Goal: Transaction & Acquisition: Purchase product/service

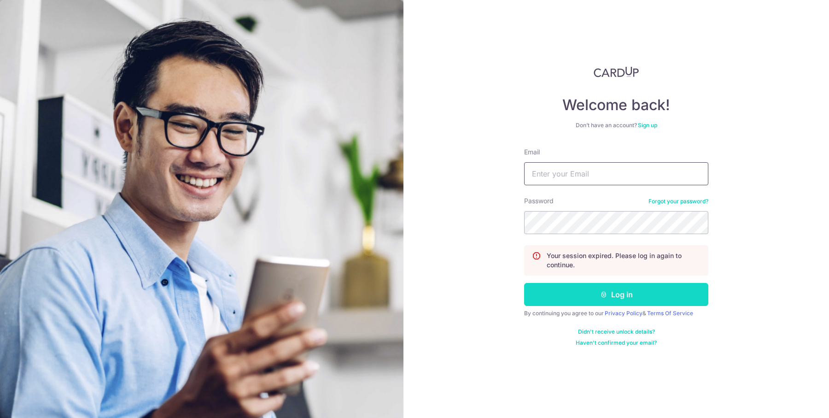
type input "jerial@jetholdings.co"
click at [644, 285] on button "Log in" at bounding box center [616, 294] width 184 height 23
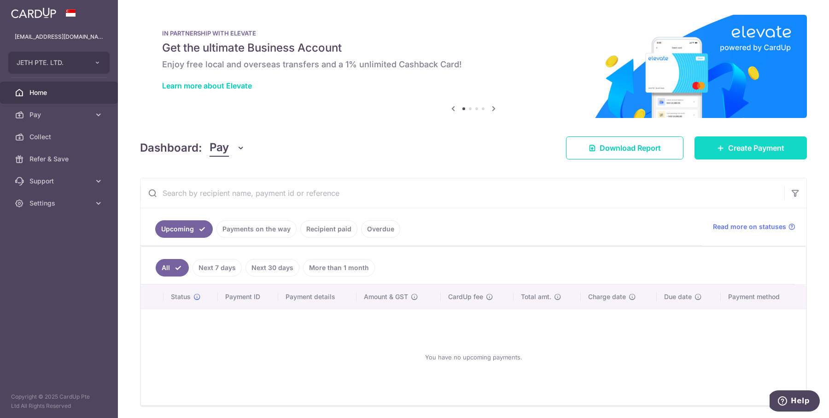
click at [783, 158] on link "Create Payment" at bounding box center [750, 147] width 112 height 23
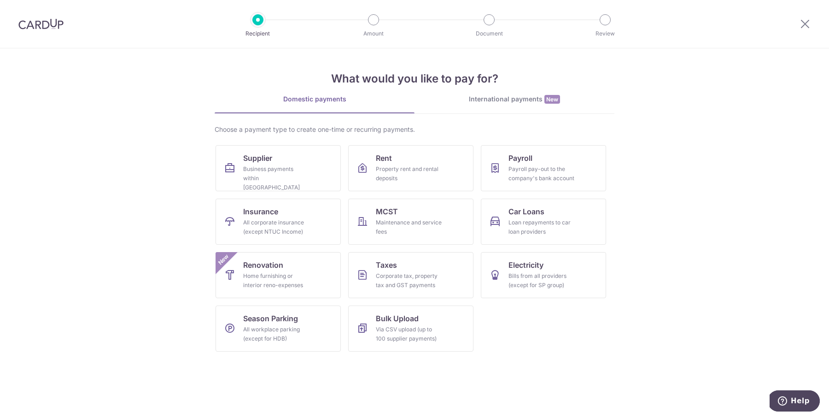
click at [538, 95] on div "International payments New" at bounding box center [514, 99] width 200 height 10
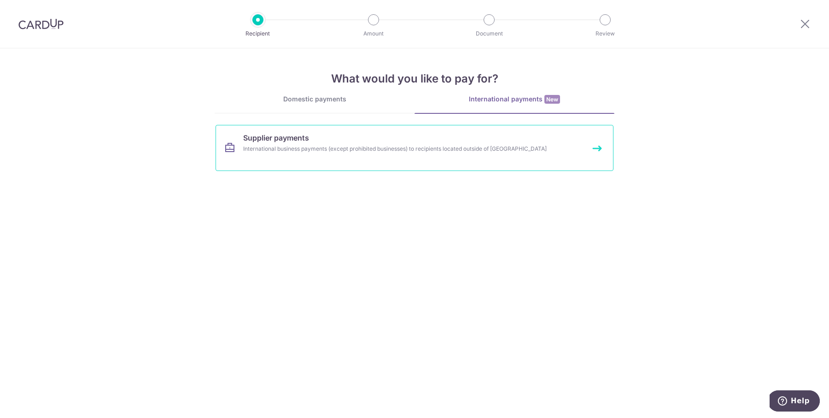
click at [483, 147] on div "International business payments (except prohibited businesses) to recipients lo…" at bounding box center [402, 148] width 318 height 9
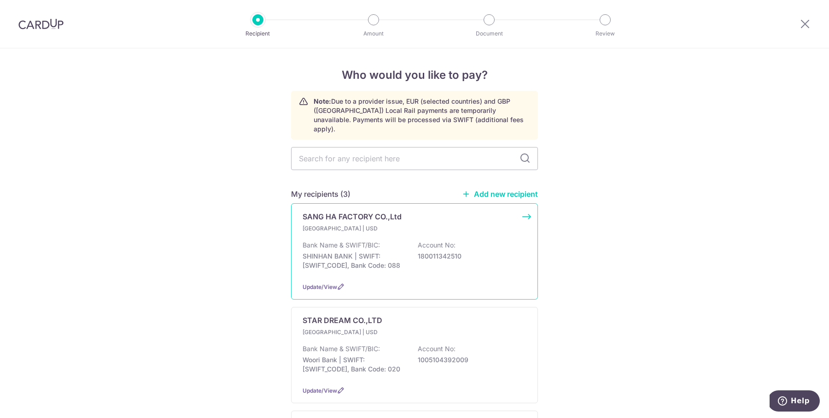
click at [460, 224] on div "[GEOGRAPHIC_DATA] | USD" at bounding box center [415, 228] width 224 height 9
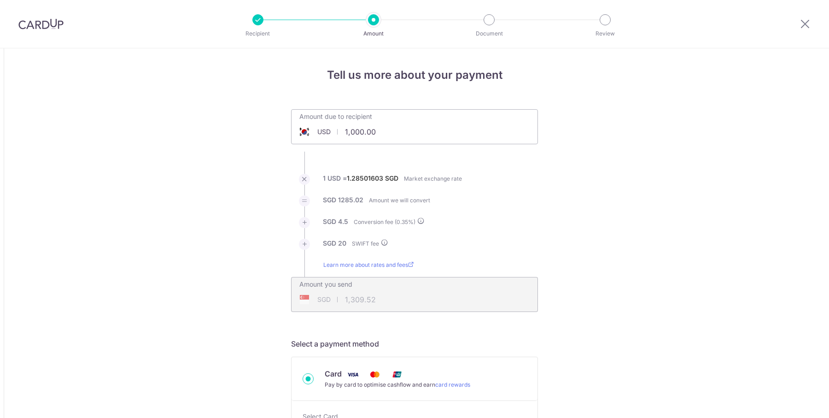
click at [370, 126] on input "1,000.00" at bounding box center [362, 131] width 142 height 21
type input "5,266.20"
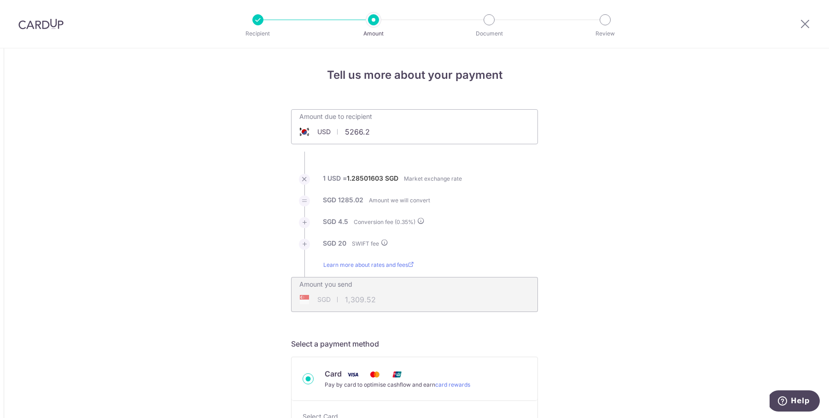
type input "6,810.83"
type input "1,000.00"
